Goal: Task Accomplishment & Management: Manage account settings

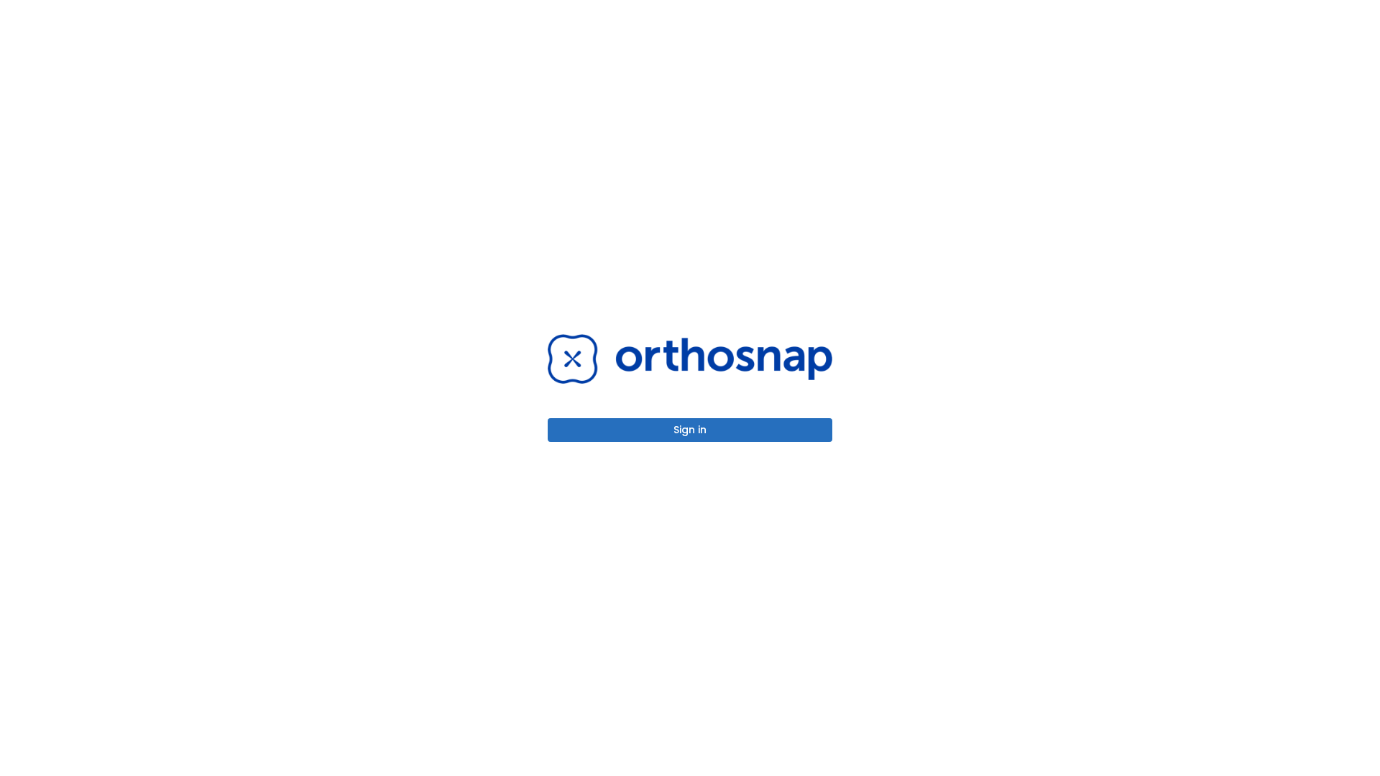
click at [690, 430] on button "Sign in" at bounding box center [689, 430] width 285 height 24
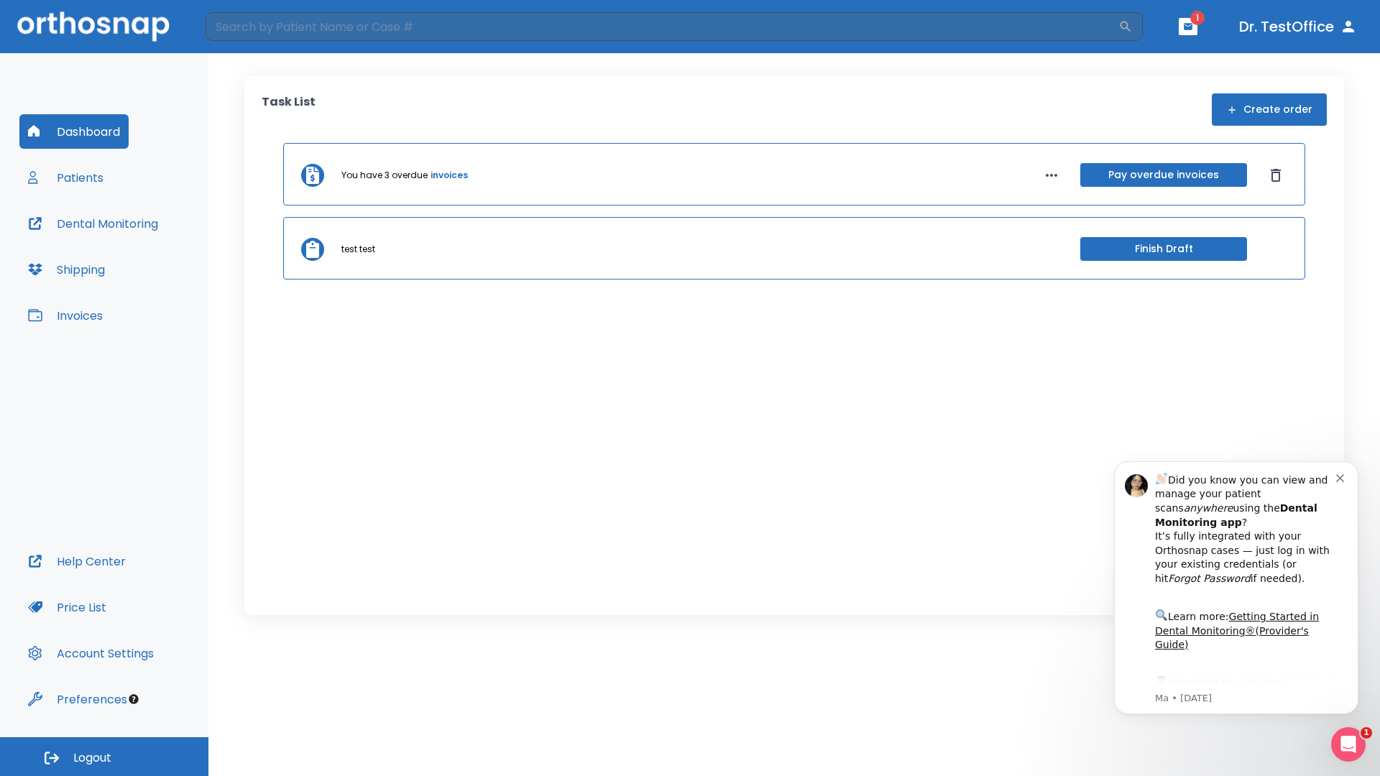
click at [104, 757] on span "Logout" at bounding box center [92, 758] width 38 height 16
